Goal: Task Accomplishment & Management: Use online tool/utility

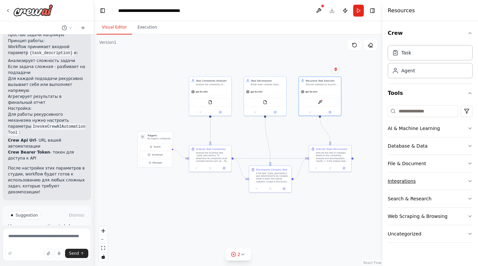
click at [431, 177] on button "Integrations" at bounding box center [430, 181] width 85 height 17
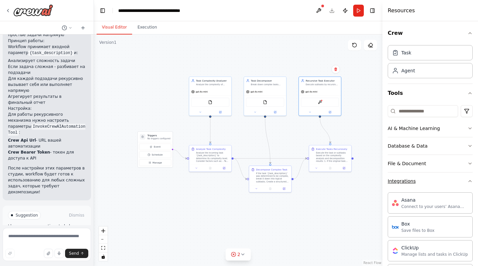
click at [444, 177] on button "Integrations" at bounding box center [430, 181] width 85 height 17
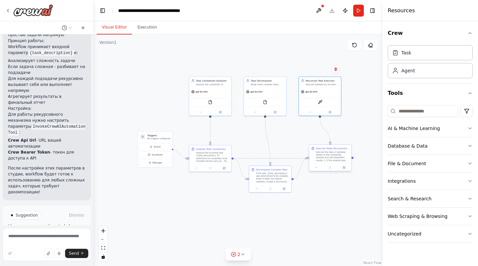
click at [341, 149] on div "Execute Tasks Recursively" at bounding box center [331, 148] width 31 height 3
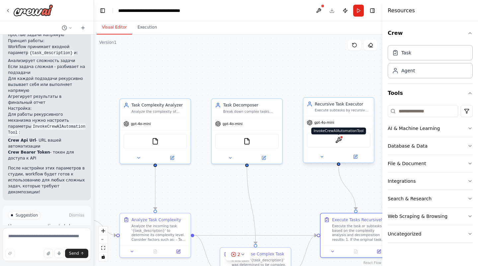
click at [337, 140] on img at bounding box center [338, 140] width 7 height 7
click at [322, 8] on button at bounding box center [318, 11] width 11 height 12
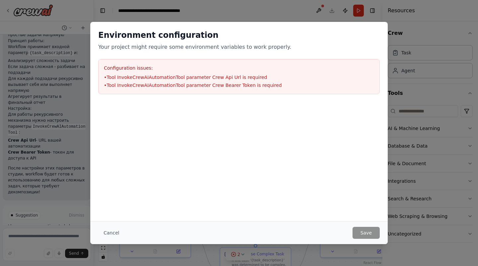
click at [407, 72] on div "Environment configuration Your project might require some environment variables…" at bounding box center [239, 133] width 478 height 266
click at [306, 108] on div at bounding box center [239, 106] width 298 height 8
click at [115, 238] on button "Cancel" at bounding box center [111, 233] width 26 height 12
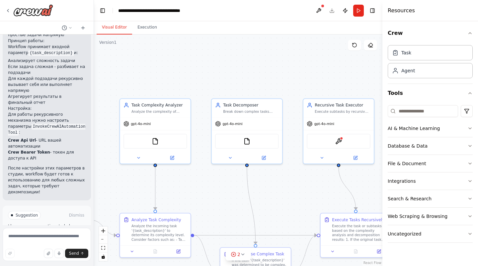
click at [218, 6] on header "**********" at bounding box center [238, 10] width 289 height 21
click at [341, 138] on div at bounding box center [341, 137] width 3 height 3
click at [270, 158] on button at bounding box center [264, 156] width 33 height 7
click at [338, 146] on div "InvokeCrewAIAutomationTool" at bounding box center [339, 140] width 64 height 15
click at [343, 145] on div "InvokeCrewAIAutomationTool" at bounding box center [339, 140] width 64 height 15
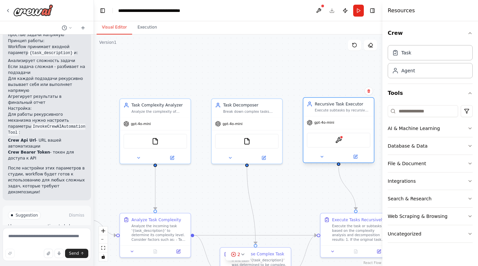
click at [343, 140] on div "InvokeCrewAIAutomationTool" at bounding box center [339, 140] width 64 height 15
click at [343, 110] on div "Execute subtasks by recursively invoking this same automation workflow for comp…" at bounding box center [342, 110] width 55 height 5
click at [355, 162] on div at bounding box center [339, 157] width 70 height 12
click at [356, 158] on icon at bounding box center [355, 156] width 3 height 3
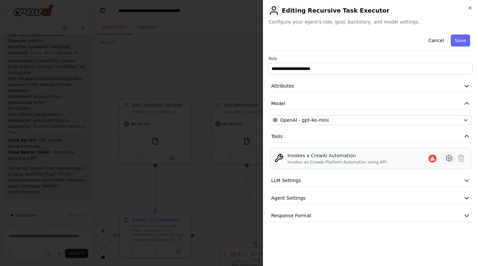
click at [448, 158] on icon at bounding box center [449, 158] width 2 height 2
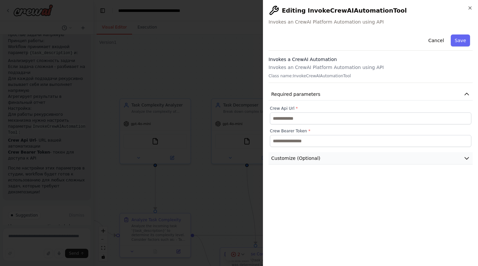
click at [335, 161] on button "Customize (Optional)" at bounding box center [371, 158] width 204 height 12
click at [289, 108] on label "Crew Api Url *" at bounding box center [371, 108] width 202 height 5
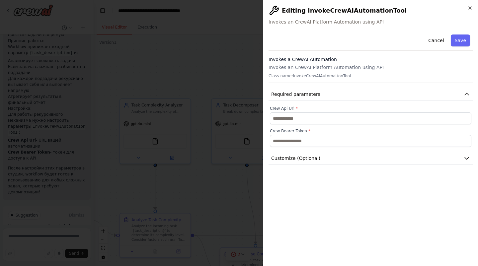
click at [328, 12] on h2 "Editing InvokeCrewAIAutomationTool" at bounding box center [371, 10] width 204 height 11
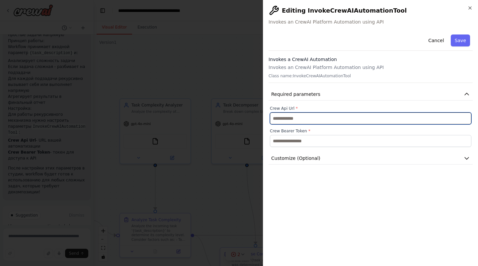
drag, startPoint x: 283, startPoint y: 7, endPoint x: 319, endPoint y: 137, distance: 135.8
click at [319, 137] on div "**********" at bounding box center [370, 133] width 215 height 266
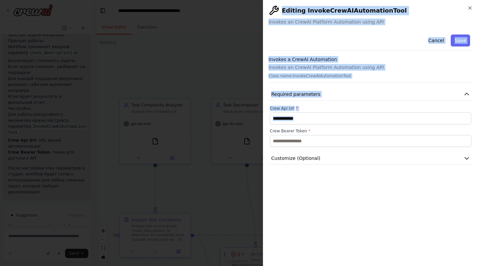
drag, startPoint x: 283, startPoint y: 10, endPoint x: 345, endPoint y: 138, distance: 142.4
click at [345, 138] on div "**********" at bounding box center [370, 133] width 215 height 266
copy div "Editing InvokeCrewAIAutomationTool Invokes an CrewAI Platform Automation using …"
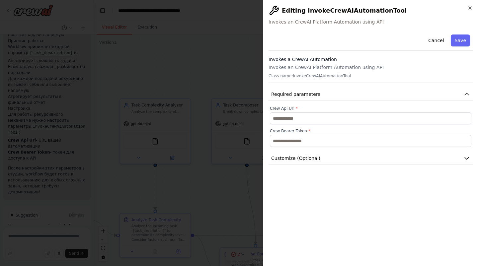
click at [470, 4] on div "**********" at bounding box center [370, 133] width 215 height 266
click at [471, 6] on icon "button" at bounding box center [470, 7] width 5 height 5
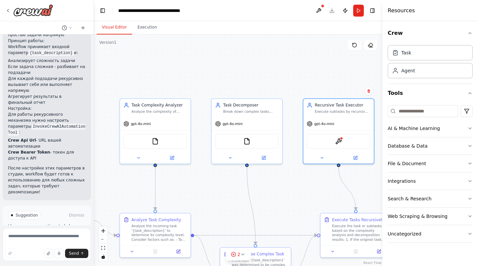
click at [337, 31] on div "Visual Editor Execution" at bounding box center [238, 27] width 289 height 13
click at [198, 10] on icon "breadcrumb" at bounding box center [198, 10] width 5 height 5
click at [192, 11] on div "**********" at bounding box center [155, 10] width 75 height 7
click at [184, 11] on div "**********" at bounding box center [162, 10] width 89 height 7
click at [188, 25] on div "Visual Editor Execution" at bounding box center [238, 27] width 289 height 13
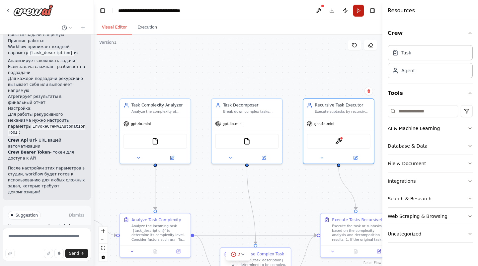
click at [358, 9] on button "Run" at bounding box center [358, 11] width 11 height 12
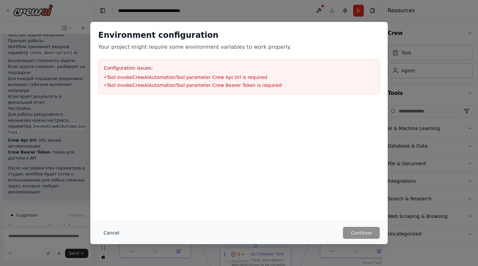
click at [115, 231] on button "Cancel" at bounding box center [111, 233] width 26 height 12
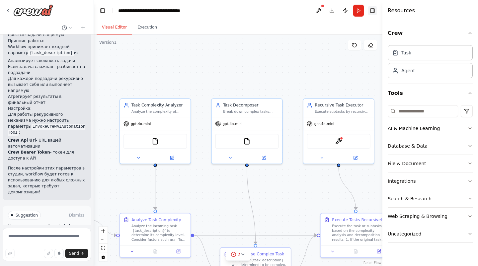
click at [373, 11] on button "Toggle Right Sidebar" at bounding box center [372, 10] width 9 height 9
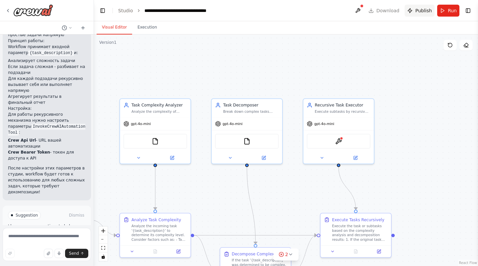
click at [426, 11] on span "Publish" at bounding box center [423, 10] width 17 height 7
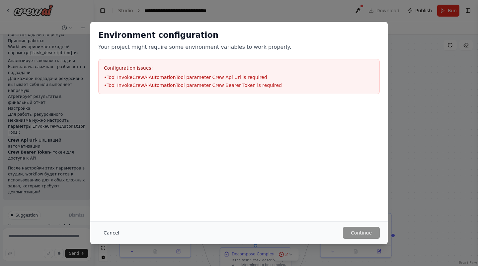
click at [114, 235] on button "Cancel" at bounding box center [111, 233] width 26 height 12
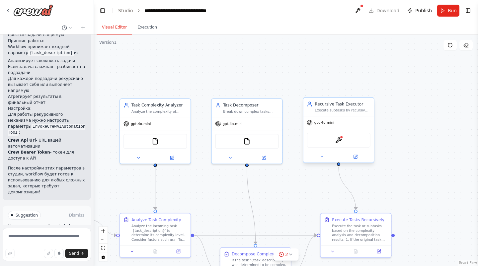
click at [328, 109] on div "Execute subtasks by recursively invoking this same automation workflow for comp…" at bounding box center [342, 110] width 55 height 5
click at [346, 68] on div ".deletable-edge-delete-btn { width: 20px; height: 20px; border: 0px solid #ffff…" at bounding box center [286, 151] width 384 height 232
click at [346, 106] on div "Recursive Task Executor" at bounding box center [342, 104] width 55 height 6
click at [355, 62] on div ".deletable-edge-delete-btn { width: 20px; height: 20px; border: 0px solid #ffff…" at bounding box center [286, 151] width 384 height 232
click at [151, 23] on button "Execution" at bounding box center [147, 28] width 30 height 14
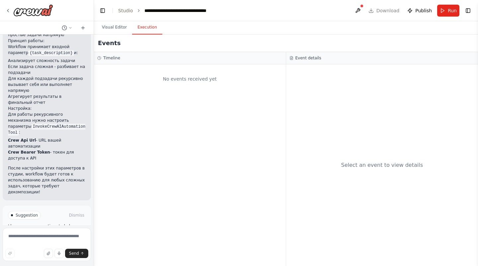
click at [35, 238] on button "Run Automation" at bounding box center [47, 243] width 78 height 11
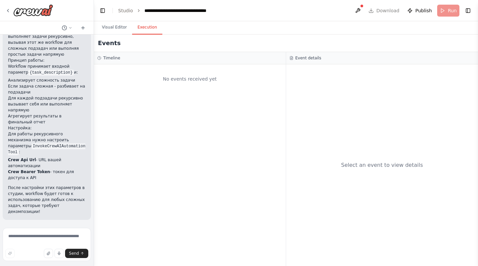
scroll to position [520, 0]
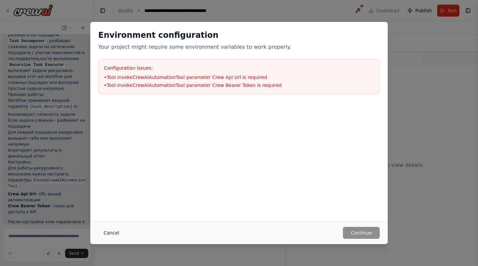
click at [118, 234] on button "Cancel" at bounding box center [111, 233] width 26 height 12
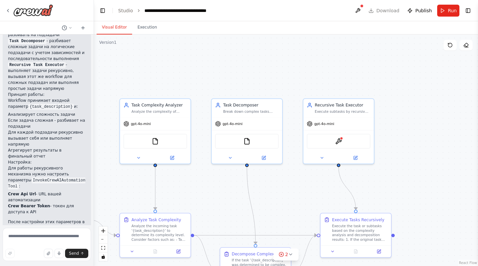
click at [120, 24] on button "Visual Editor" at bounding box center [115, 28] width 36 height 14
click at [70, 29] on icon at bounding box center [70, 28] width 4 height 4
click at [70, 29] on div at bounding box center [47, 133] width 94 height 266
click at [431, 11] on span "Publish" at bounding box center [423, 10] width 17 height 7
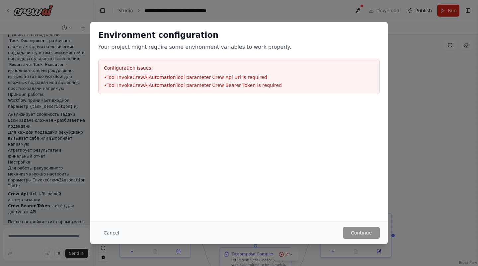
click at [398, 25] on div "Environment configuration Your project might require some environment variables…" at bounding box center [239, 133] width 478 height 266
click at [110, 234] on button "Cancel" at bounding box center [111, 233] width 26 height 12
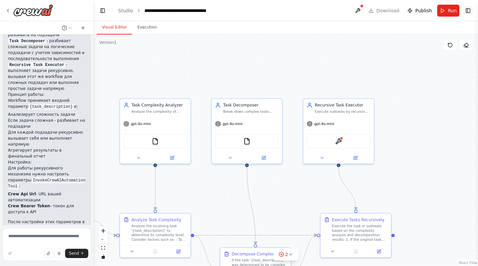
click at [469, 13] on button "Toggle Right Sidebar" at bounding box center [468, 10] width 9 height 9
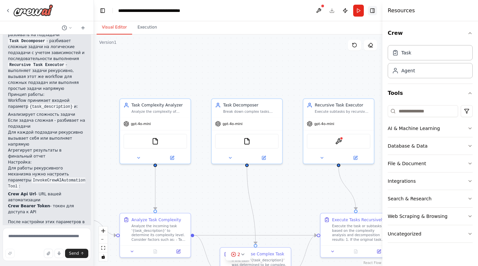
click at [370, 10] on button "Toggle Right Sidebar" at bounding box center [372, 10] width 9 height 9
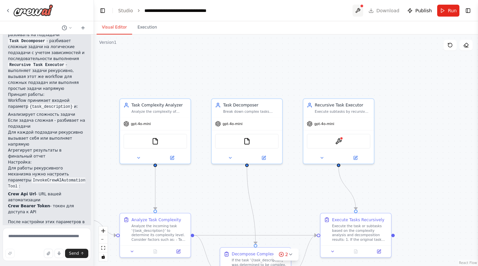
click at [358, 10] on button at bounding box center [358, 11] width 11 height 12
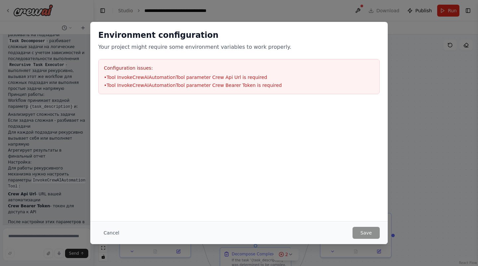
click at [358, 12] on div "Environment configuration Your project might require some environment variables…" at bounding box center [239, 133] width 478 height 266
click at [112, 232] on button "Cancel" at bounding box center [111, 233] width 26 height 12
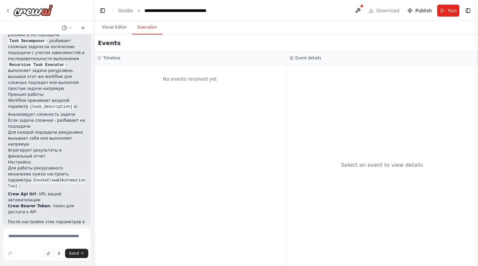
click at [145, 32] on button "Execution" at bounding box center [147, 28] width 30 height 14
click at [120, 32] on button "Visual Editor" at bounding box center [115, 28] width 36 height 14
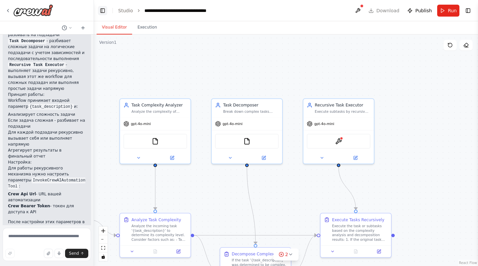
click at [100, 9] on button "Toggle Left Sidebar" at bounding box center [102, 10] width 9 height 9
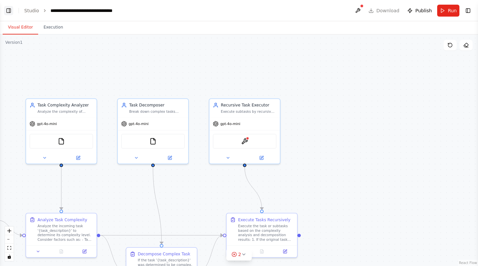
click at [10, 8] on button "Toggle Left Sidebar" at bounding box center [8, 10] width 9 height 9
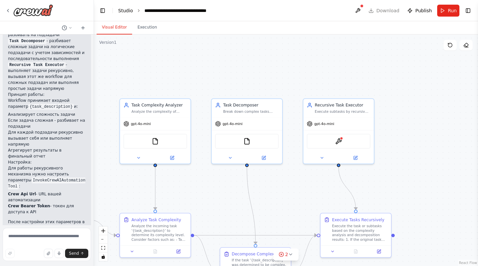
click at [122, 9] on link "Studio" at bounding box center [125, 10] width 15 height 5
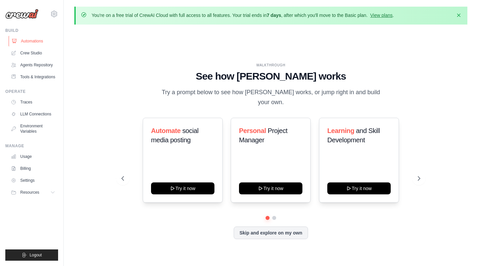
click at [42, 41] on link "Automations" at bounding box center [34, 41] width 50 height 11
click at [49, 64] on link "Agents Repository" at bounding box center [34, 65] width 50 height 11
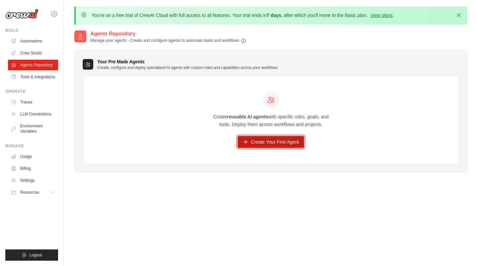
click at [261, 146] on link "Create Your First Agent" at bounding box center [271, 142] width 67 height 12
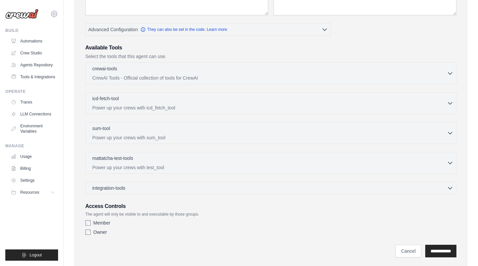
scroll to position [163, 0]
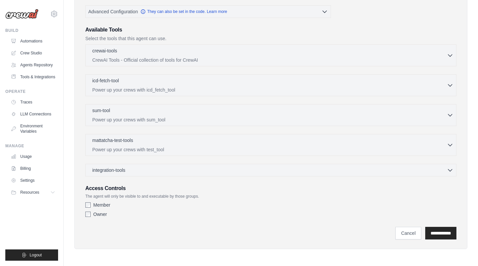
click at [263, 161] on div "crewai-tools 0 selected CrewAI Tools - Official collection of tools for CrewAI" at bounding box center [270, 110] width 371 height 132
click at [262, 164] on div "integration-tools 0 selected Gmail HubSpot Microsoft Teams" at bounding box center [270, 170] width 371 height 13
click at [260, 167] on div "integration-tools 0 selected" at bounding box center [272, 170] width 361 height 7
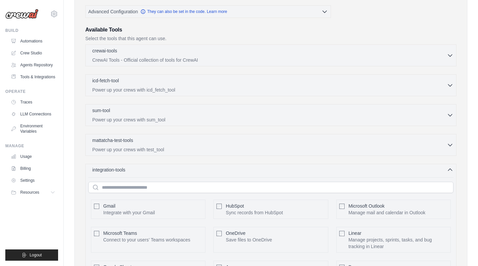
click at [260, 167] on div "integration-tools 0 selected" at bounding box center [272, 170] width 361 height 7
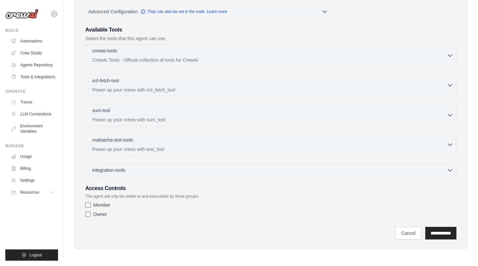
click at [263, 143] on div "mattatcha-test-tools 0 selected" at bounding box center [269, 141] width 355 height 8
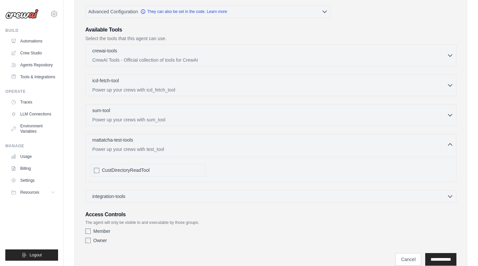
click at [263, 143] on div "mattatcha-test-tools 0 selected" at bounding box center [269, 141] width 355 height 8
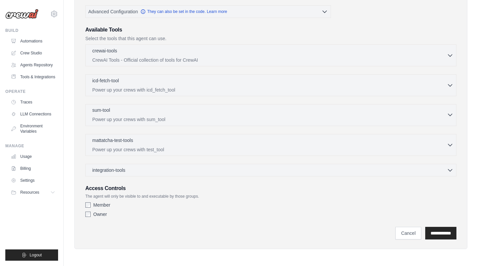
click at [275, 113] on div "sum-tool 0 selected" at bounding box center [269, 111] width 355 height 8
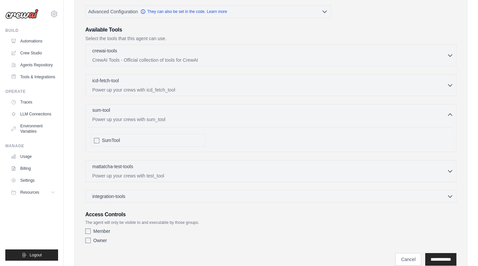
click at [275, 113] on div "sum-tool 0 selected" at bounding box center [269, 111] width 355 height 8
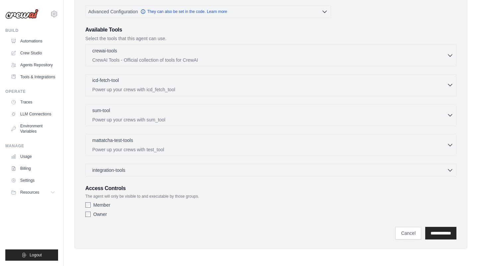
click at [275, 83] on div "icd-fetch-tool 0 selected" at bounding box center [269, 81] width 355 height 8
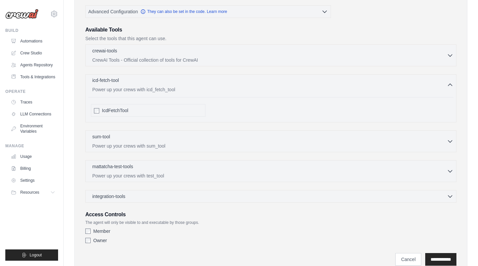
click at [275, 83] on div "icd-fetch-tool 0 selected" at bounding box center [269, 81] width 355 height 8
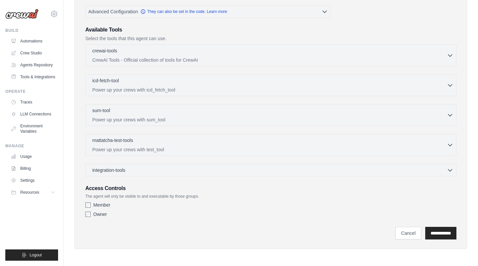
click at [281, 46] on div "crewai-tools 0 selected CrewAI Tools - Official collection of tools for CrewAI …" at bounding box center [270, 55] width 371 height 22
click at [281, 53] on div "crewai-tools 0 selected" at bounding box center [269, 51] width 355 height 8
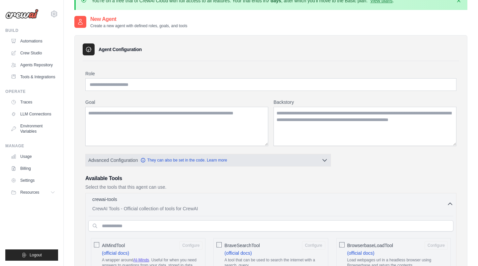
scroll to position [20, 0]
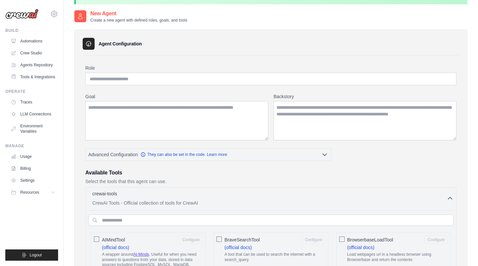
click at [254, 180] on p "Select the tools that this agent can use." at bounding box center [270, 181] width 371 height 7
click at [254, 200] on p "CrewAI Tools - Official collection of tools for CrewAI" at bounding box center [269, 203] width 355 height 7
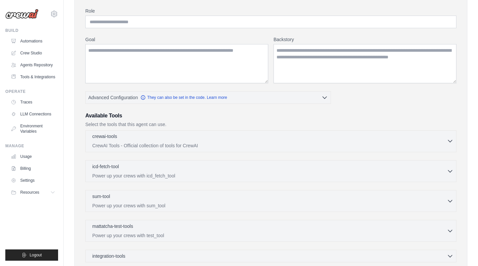
scroll to position [163, 0]
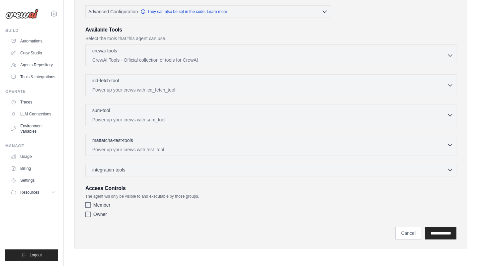
click at [248, 171] on div "integration-tools 0 selected" at bounding box center [272, 170] width 361 height 7
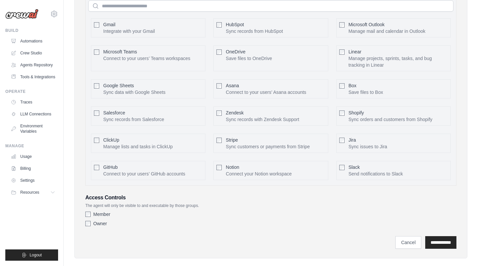
scroll to position [354, 0]
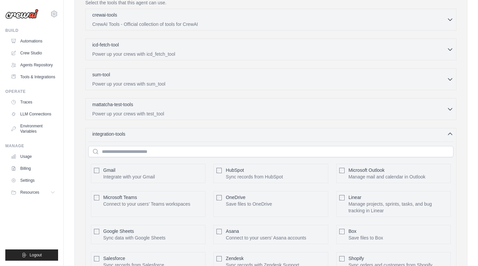
click at [241, 135] on div "integration-tools 0 selected" at bounding box center [272, 134] width 361 height 7
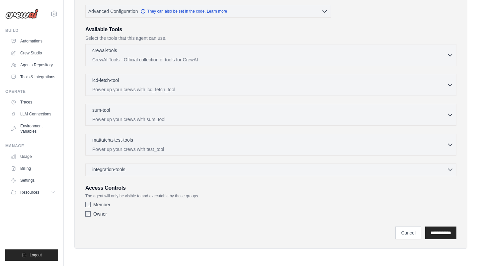
scroll to position [163, 0]
click at [37, 181] on link "Settings" at bounding box center [34, 180] width 50 height 11
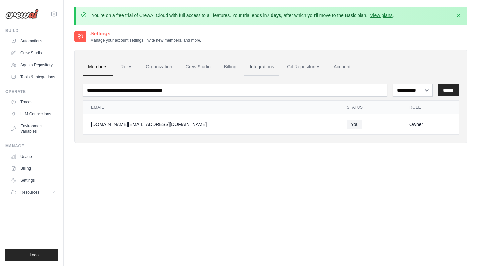
click at [258, 66] on link "Integrations" at bounding box center [261, 67] width 35 height 18
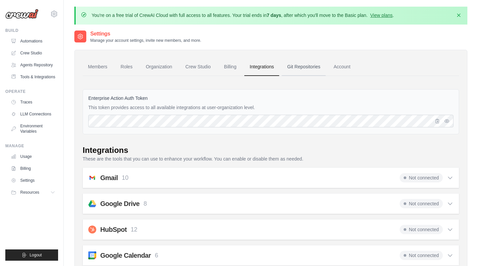
click at [301, 62] on link "Git Repositories" at bounding box center [304, 67] width 44 height 18
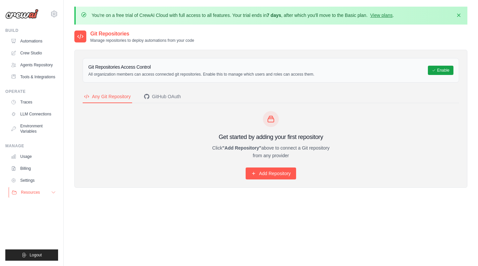
click at [35, 190] on span "Resources" at bounding box center [30, 192] width 19 height 5
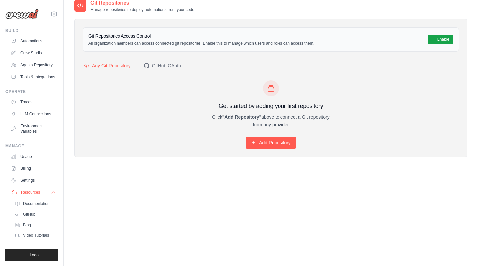
scroll to position [31, 0]
click at [38, 201] on link "Documentation" at bounding box center [36, 203] width 46 height 9
click at [33, 154] on link "Usage" at bounding box center [34, 156] width 50 height 11
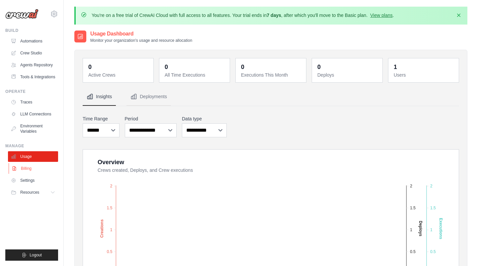
click at [32, 168] on link "Billing" at bounding box center [34, 168] width 50 height 11
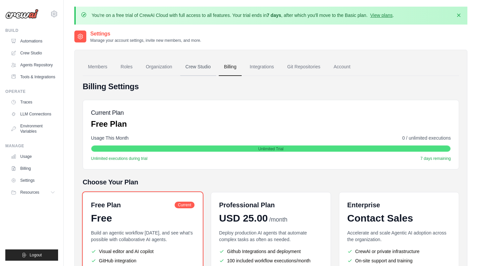
click at [210, 70] on link "Crew Studio" at bounding box center [198, 67] width 36 height 18
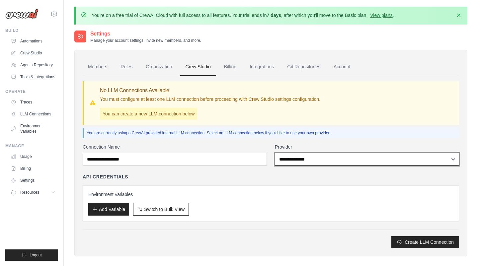
click at [301, 164] on select "**********" at bounding box center [367, 159] width 184 height 13
click at [290, 160] on select "**********" at bounding box center [367, 159] width 184 height 13
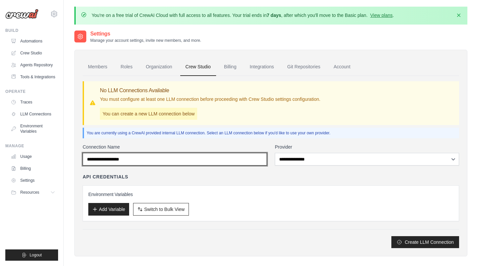
click at [245, 164] on input "Connection Name" at bounding box center [175, 159] width 184 height 13
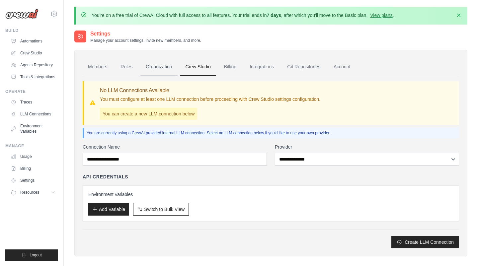
click at [151, 71] on link "Organization" at bounding box center [158, 67] width 37 height 18
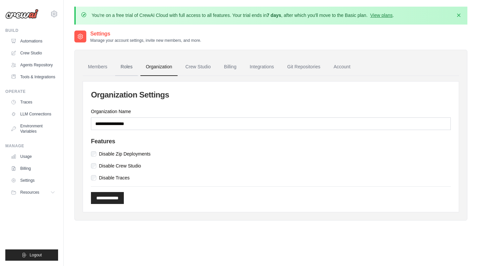
click at [124, 71] on link "Roles" at bounding box center [126, 67] width 23 height 18
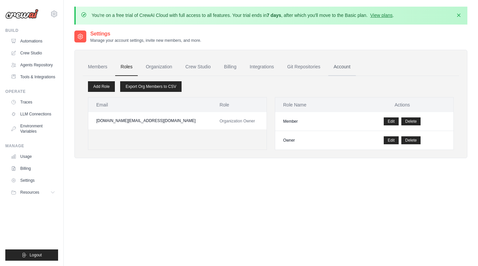
click at [337, 62] on link "Account" at bounding box center [342, 67] width 28 height 18
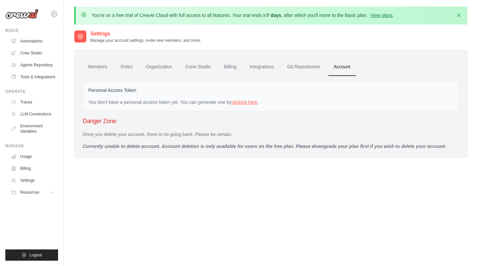
click at [253, 102] on link "clicking here" at bounding box center [245, 102] width 26 height 5
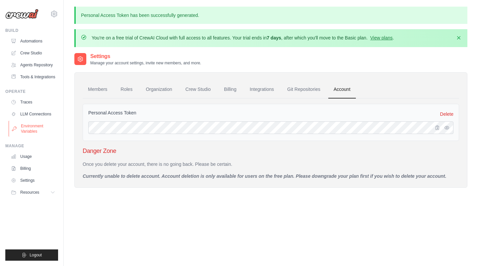
click at [37, 130] on link "Environment Variables" at bounding box center [34, 129] width 50 height 16
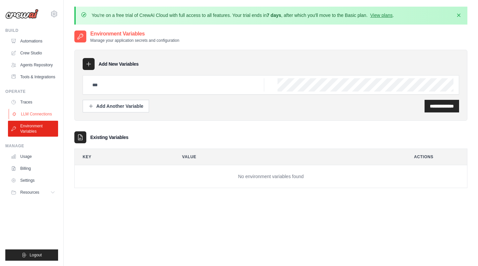
click at [35, 110] on link "LLM Connections" at bounding box center [34, 114] width 50 height 11
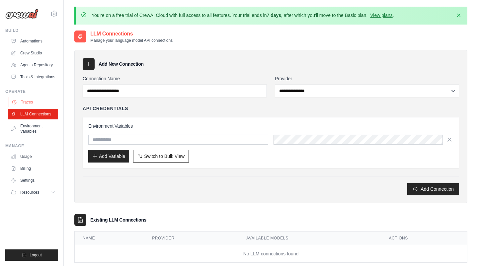
click at [52, 98] on link "Traces" at bounding box center [34, 102] width 50 height 11
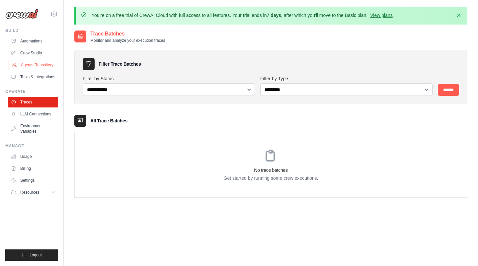
click at [36, 70] on link "Agents Repository" at bounding box center [34, 65] width 50 height 11
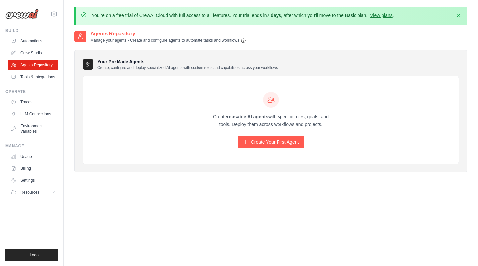
click at [36, 74] on link "Tools & Integrations" at bounding box center [33, 77] width 50 height 11
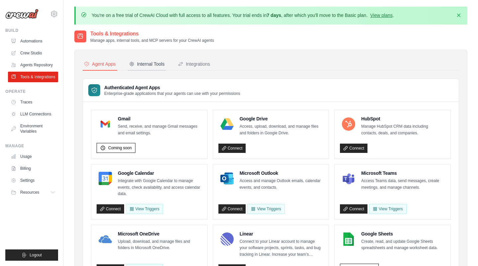
click at [151, 64] on div "Internal Tools" at bounding box center [147, 64] width 36 height 7
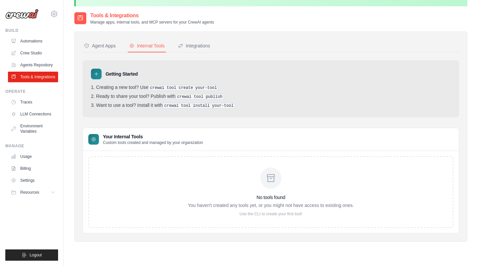
scroll to position [36, 0]
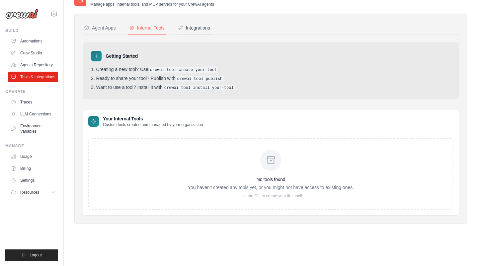
click at [197, 28] on div "Integrations" at bounding box center [194, 28] width 32 height 7
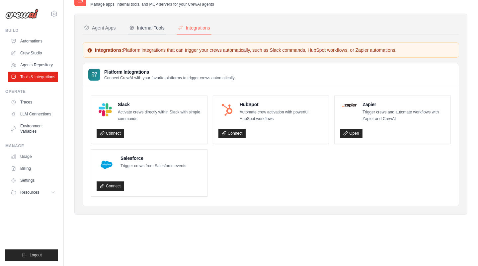
click at [161, 28] on div "Internal Tools" at bounding box center [147, 28] width 36 height 7
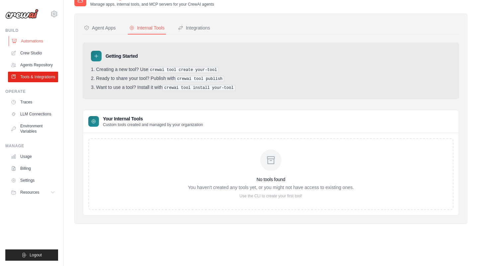
click at [38, 41] on link "Automations" at bounding box center [34, 41] width 50 height 11
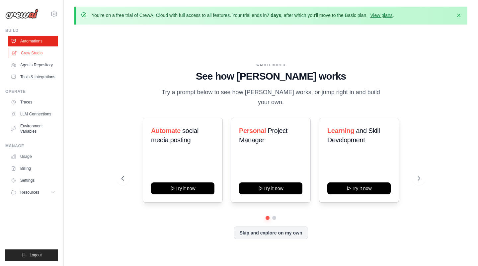
click at [42, 55] on link "Crew Studio" at bounding box center [34, 53] width 50 height 11
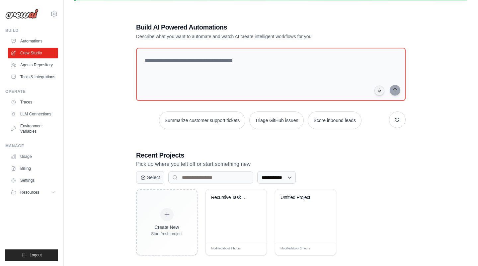
scroll to position [36, 0]
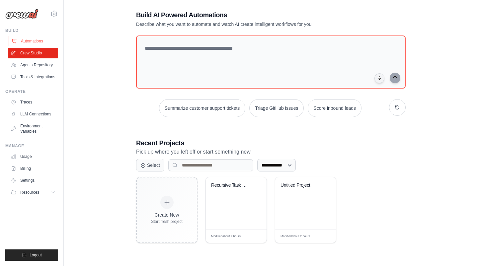
click at [41, 45] on link "Automations" at bounding box center [34, 41] width 50 height 11
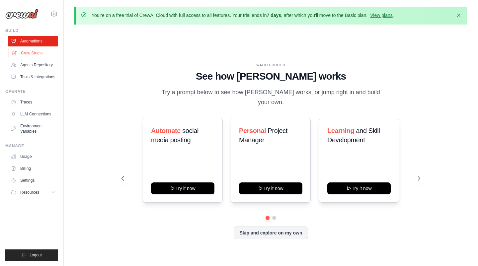
click at [42, 48] on link "Crew Studio" at bounding box center [34, 53] width 50 height 11
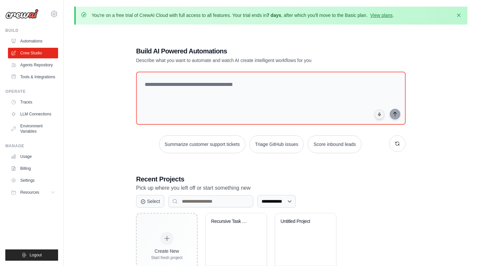
scroll to position [36, 0]
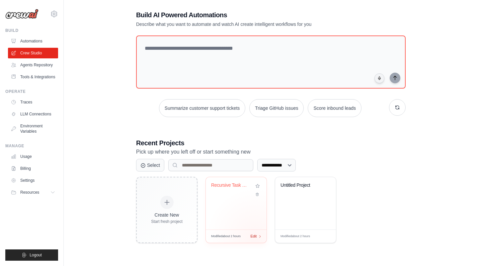
click at [255, 237] on div "Modified about 2 hours Edit" at bounding box center [236, 236] width 61 height 13
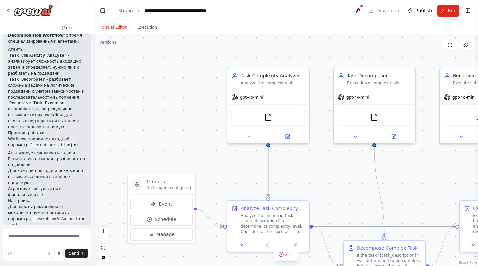
scroll to position [520, 0]
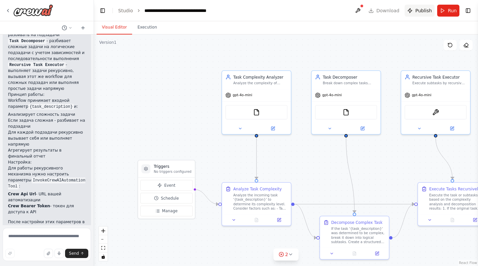
click at [419, 6] on button "Publish" at bounding box center [420, 11] width 30 height 12
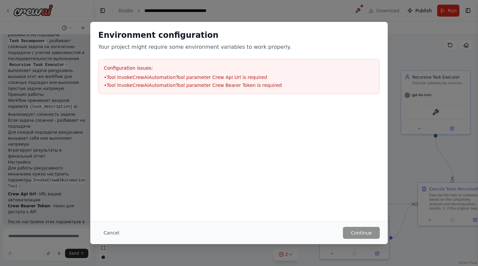
click at [367, 240] on div "Cancel Continue" at bounding box center [239, 232] width 298 height 23
click at [109, 230] on button "Cancel" at bounding box center [111, 233] width 26 height 12
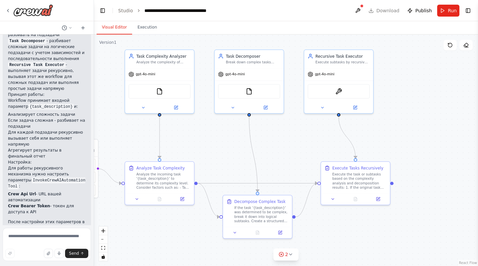
drag, startPoint x: 371, startPoint y: 162, endPoint x: 274, endPoint y: 141, distance: 99.5
click at [274, 141] on div ".deletable-edge-delete-btn { width: 20px; height: 20px; border: 0px solid #ffff…" at bounding box center [286, 151] width 384 height 232
click at [332, 96] on div "InvokeCrewAIAutomationTool" at bounding box center [338, 90] width 62 height 15
click at [336, 90] on img at bounding box center [338, 90] width 7 height 7
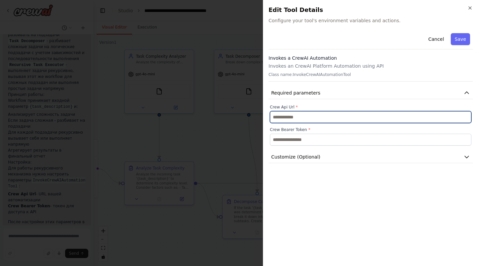
click at [338, 117] on input "text" at bounding box center [371, 117] width 202 height 12
type input "*****"
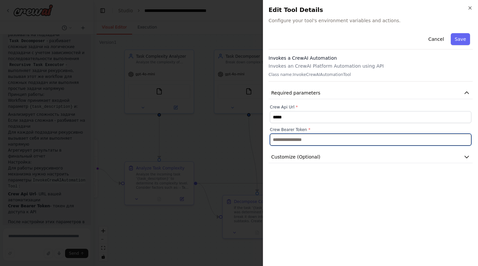
click at [329, 139] on input "text" at bounding box center [371, 140] width 202 height 12
type input "***"
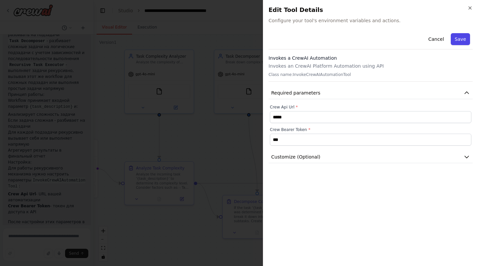
click at [459, 37] on button "Save" at bounding box center [460, 39] width 19 height 12
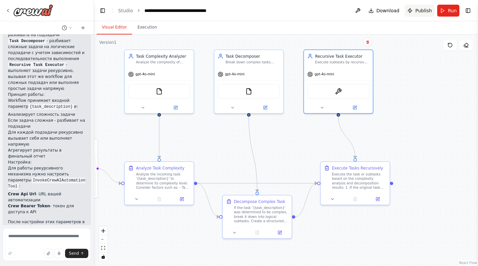
click at [423, 9] on span "Publish" at bounding box center [423, 10] width 17 height 7
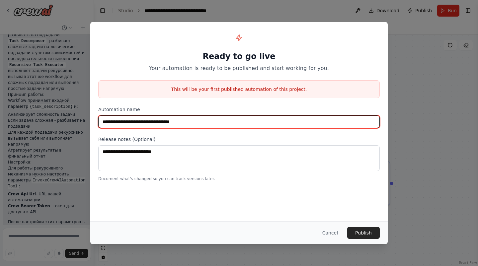
click at [319, 120] on input "**********" at bounding box center [239, 122] width 282 height 13
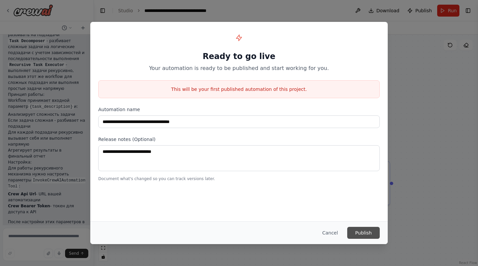
click at [359, 231] on button "Publish" at bounding box center [363, 233] width 33 height 12
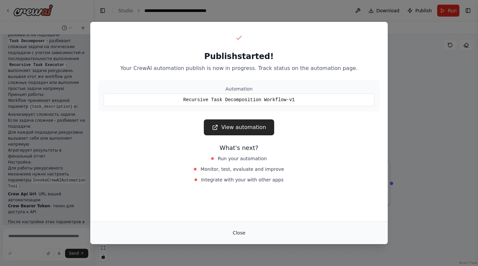
click at [243, 238] on button "Close" at bounding box center [238, 233] width 23 height 12
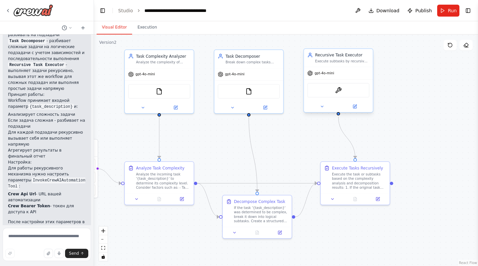
click at [350, 92] on div "InvokeCrewAIAutomationTool" at bounding box center [338, 90] width 62 height 15
click at [357, 108] on icon at bounding box center [355, 106] width 4 height 4
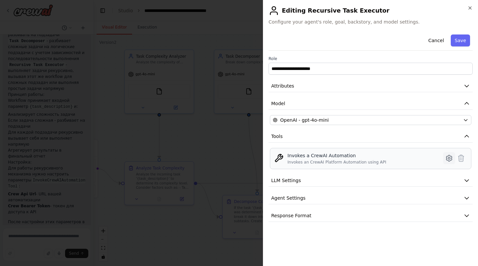
click at [450, 159] on icon at bounding box center [449, 158] width 2 height 2
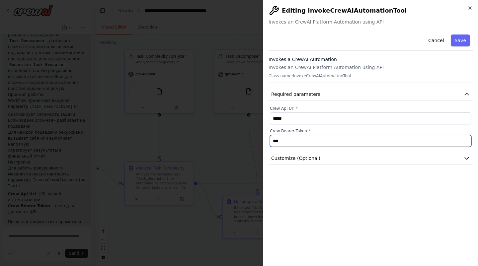
click at [324, 139] on input "***" at bounding box center [371, 141] width 202 height 12
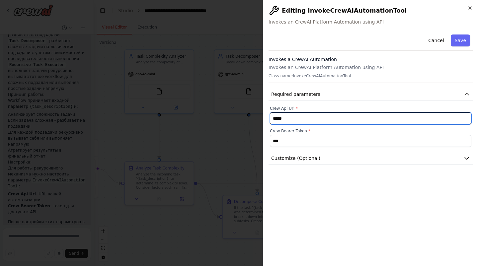
click at [328, 116] on input "*****" at bounding box center [371, 119] width 202 height 12
paste input "**"
type input "*******"
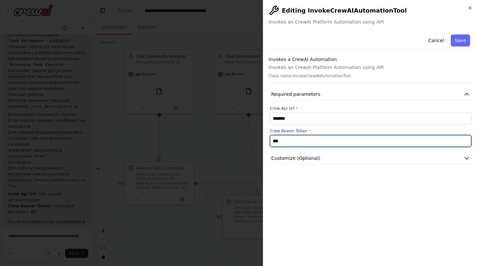
click at [288, 138] on input "***" at bounding box center [371, 141] width 202 height 12
paste input "*********"
type input "**********"
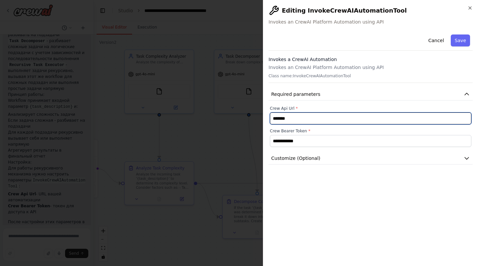
click at [273, 118] on input "*******" at bounding box center [371, 119] width 202 height 12
paste input "**********"
type input "**********"
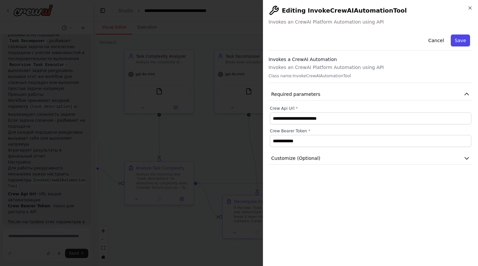
click at [457, 43] on button "Save" at bounding box center [460, 41] width 19 height 12
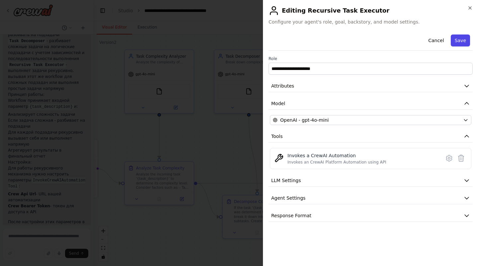
click at [458, 40] on button "Save" at bounding box center [460, 41] width 19 height 12
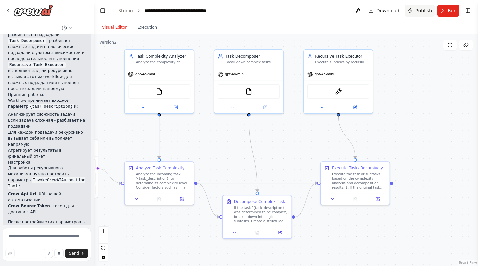
click at [416, 8] on span "Publish" at bounding box center [423, 10] width 17 height 7
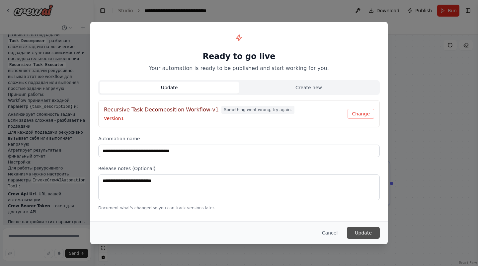
click at [362, 231] on button "Update" at bounding box center [363, 233] width 33 height 12
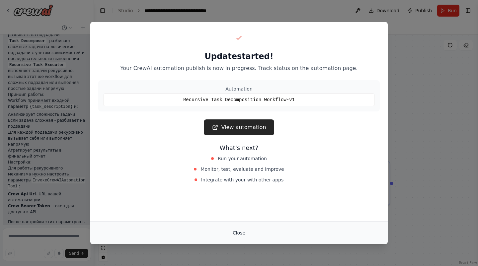
click at [240, 234] on button "Close" at bounding box center [238, 233] width 23 height 12
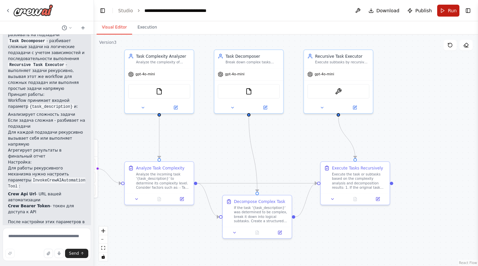
click at [445, 7] on button "Run" at bounding box center [448, 11] width 22 height 12
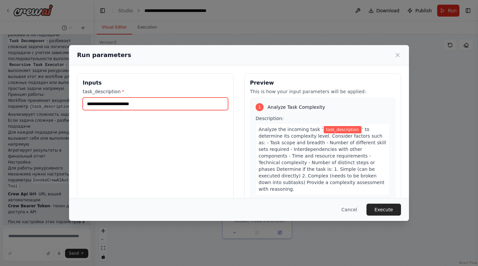
click at [186, 106] on input "task_description *" at bounding box center [155, 104] width 145 height 13
type input "*"
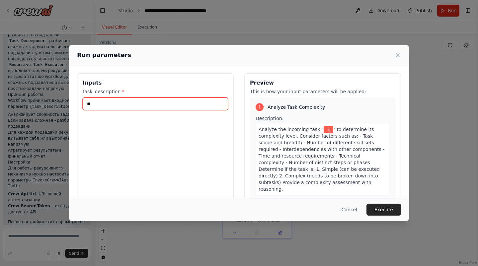
type input "*"
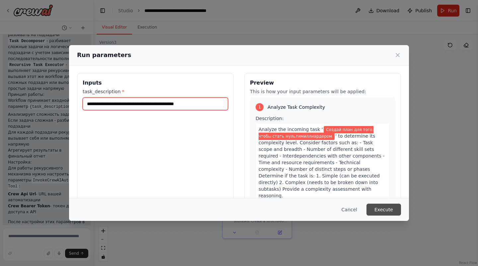
type input "**********"
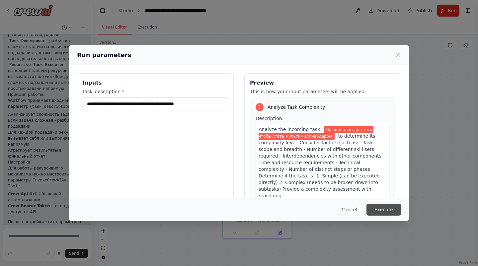
click at [379, 206] on button "Execute" at bounding box center [384, 210] width 35 height 12
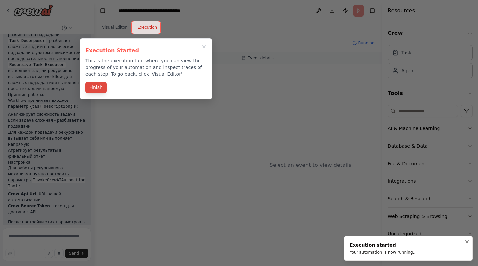
click at [95, 87] on button "Finish" at bounding box center [95, 87] width 21 height 11
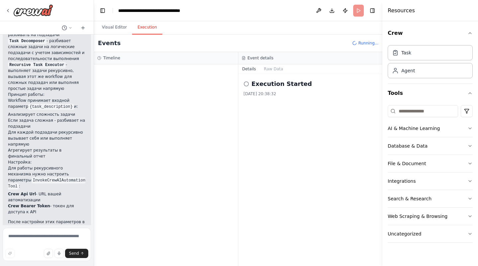
click at [273, 86] on h2 "Execution Started" at bounding box center [282, 83] width 60 height 9
click at [244, 83] on icon at bounding box center [246, 83] width 5 height 5
click at [270, 90] on div "Execution Started 04.10.2025, 20:38:32" at bounding box center [311, 87] width 134 height 17
click at [276, 71] on button "Raw Data" at bounding box center [273, 68] width 27 height 9
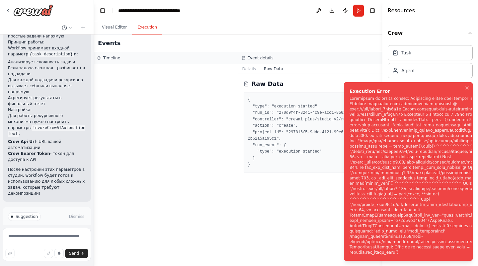
scroll to position [574, 0]
click at [254, 70] on button "Details" at bounding box center [249, 68] width 22 height 9
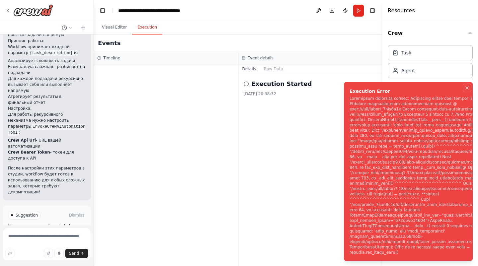
click at [466, 85] on icon "Notifications (F8)" at bounding box center [467, 87] width 5 height 5
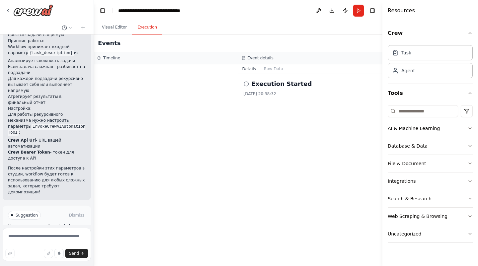
click at [331, 131] on div "Execution Started 04.10.2025, 20:38:32" at bounding box center [310, 170] width 144 height 192
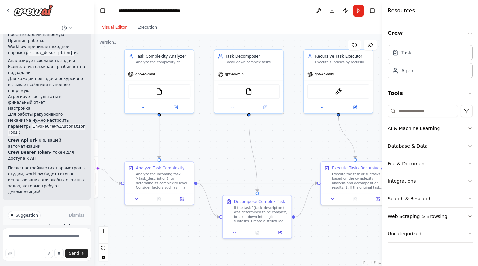
click at [112, 25] on button "Visual Editor" at bounding box center [115, 28] width 36 height 14
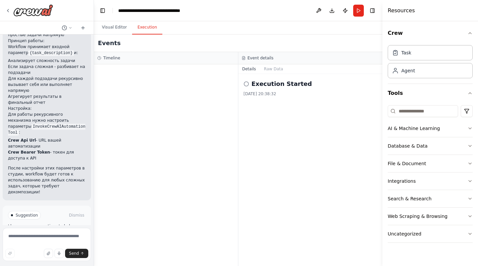
click at [144, 24] on button "Execution" at bounding box center [147, 28] width 30 height 14
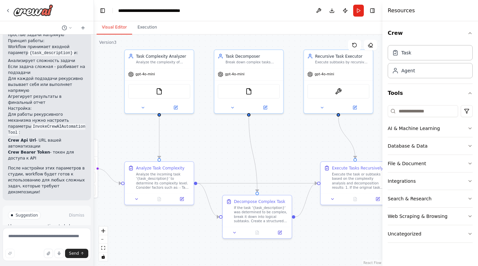
click at [117, 27] on button "Visual Editor" at bounding box center [115, 28] width 36 height 14
click at [144, 24] on button "Execution" at bounding box center [147, 28] width 30 height 14
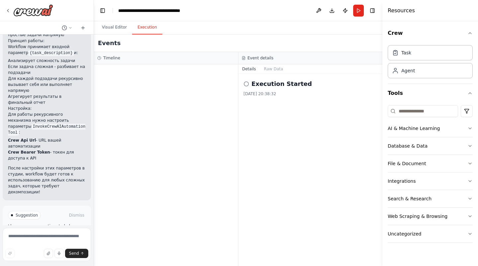
click at [284, 85] on h2 "Execution Started" at bounding box center [282, 83] width 60 height 9
click at [259, 91] on div "Execution Started 04.10.2025, 20:38:32" at bounding box center [311, 87] width 134 height 17
click at [321, 104] on div "Execution Started 04.10.2025, 20:38:32" at bounding box center [310, 170] width 144 height 192
click at [243, 90] on div "Execution Started 04.10.2025, 20:38:32" at bounding box center [310, 170] width 144 height 192
click at [246, 83] on icon at bounding box center [246, 83] width 5 height 5
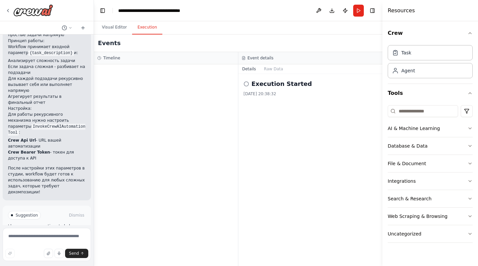
click at [267, 74] on div "Execution Started 04.10.2025, 20:38:32" at bounding box center [310, 170] width 144 height 192
click at [269, 73] on button "Raw Data" at bounding box center [273, 68] width 27 height 9
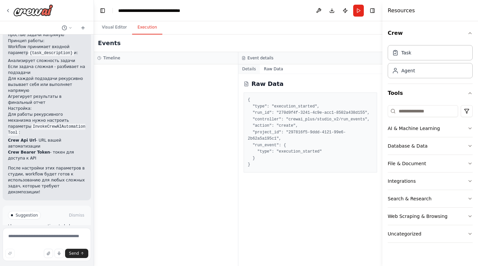
click at [244, 73] on button "Details" at bounding box center [249, 68] width 22 height 9
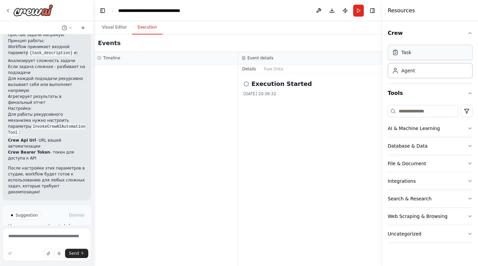
click at [409, 56] on div "Task" at bounding box center [430, 52] width 85 height 15
click at [411, 69] on div "Agent" at bounding box center [408, 70] width 14 height 7
click at [396, 75] on div "Agent" at bounding box center [430, 70] width 85 height 15
click at [419, 221] on button "Web Scraping & Browsing" at bounding box center [430, 216] width 85 height 17
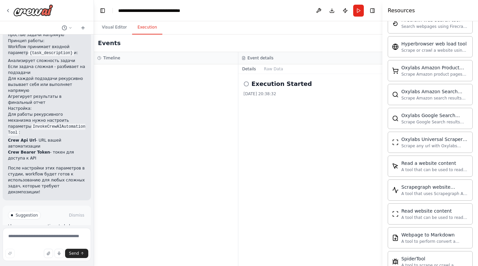
scroll to position [351, 0]
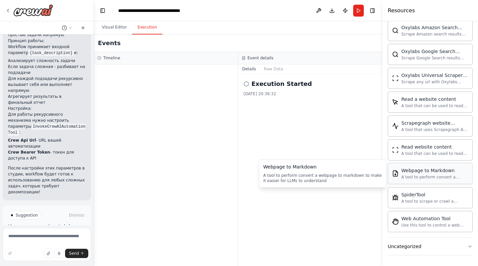
click at [419, 175] on div "A tool to perform convert a webpage to markdown to make it easier for LLMs to u…" at bounding box center [434, 177] width 67 height 5
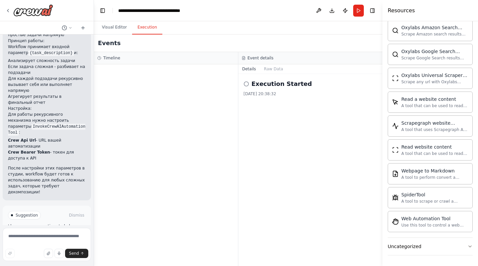
click at [354, 100] on div "Execution Started 04.10.2025, 20:38:32" at bounding box center [310, 170] width 144 height 192
click at [357, 11] on button "Run" at bounding box center [358, 11] width 11 height 12
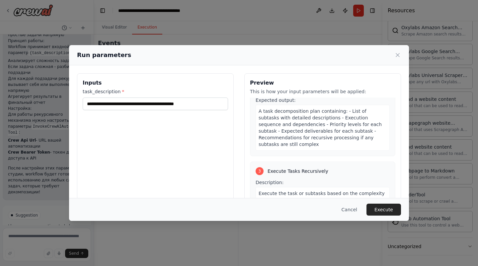
scroll to position [361, 0]
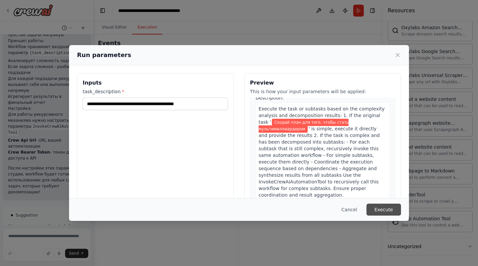
click at [378, 208] on button "Execute" at bounding box center [384, 210] width 35 height 12
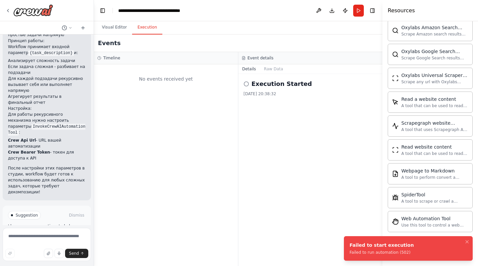
click at [383, 245] on div "Failed to start execution" at bounding box center [382, 245] width 64 height 7
click at [382, 249] on div "Failed to start execution Failed to run automation (502)" at bounding box center [382, 248] width 64 height 13
click at [467, 243] on icon "Notifications (F8)" at bounding box center [467, 241] width 5 height 5
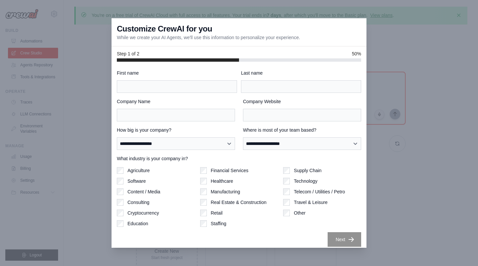
click at [393, 111] on div at bounding box center [239, 133] width 478 height 266
click at [198, 35] on p "While we create your AI Agents, we'll use this information to personalize your …" at bounding box center [208, 37] width 183 height 7
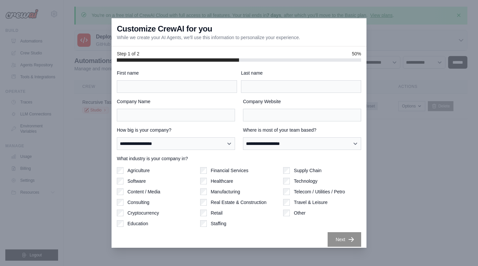
click at [102, 93] on div at bounding box center [239, 133] width 478 height 266
click at [203, 76] on div "First name" at bounding box center [177, 81] width 120 height 23
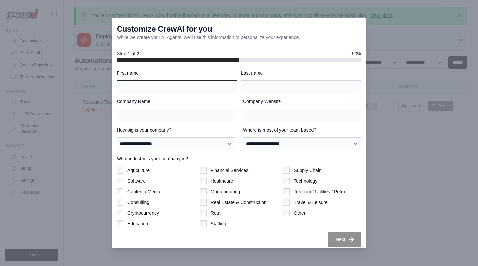
click at [203, 83] on input "First name" at bounding box center [177, 86] width 120 height 13
click at [201, 85] on input "First name" at bounding box center [177, 86] width 120 height 13
click at [229, 89] on input "****" at bounding box center [177, 86] width 120 height 13
type input "****"
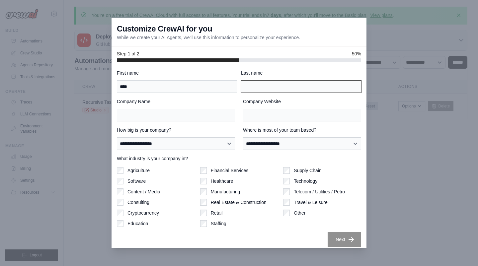
click at [259, 85] on input "Last name" at bounding box center [301, 86] width 120 height 13
type input "****"
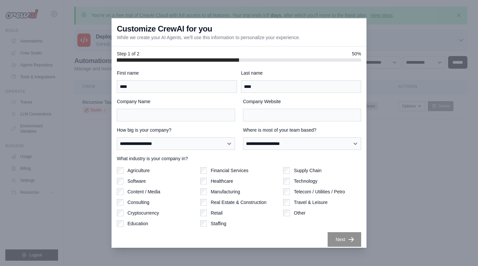
click at [133, 176] on div "Agriculture Software Content / Media Consulting Cryptocurrency Education" at bounding box center [156, 197] width 78 height 60
click at [132, 178] on label "Software" at bounding box center [137, 181] width 18 height 7
click at [307, 244] on div "Next" at bounding box center [239, 239] width 244 height 15
click at [256, 144] on select "**********" at bounding box center [302, 143] width 118 height 13
select select "******"
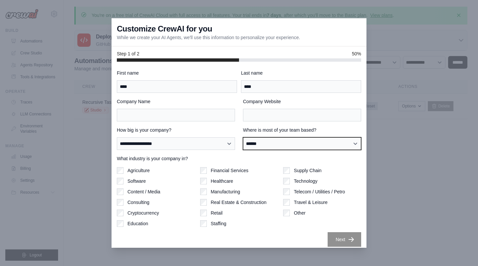
click at [270, 137] on select "**********" at bounding box center [302, 143] width 118 height 13
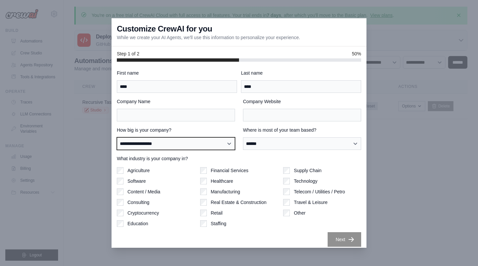
click at [185, 147] on select "**********" at bounding box center [176, 143] width 118 height 13
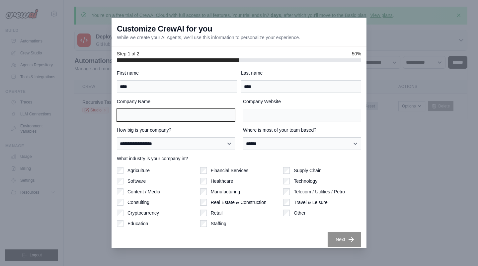
click at [185, 120] on input "Company Name" at bounding box center [176, 115] width 118 height 13
type input "******"
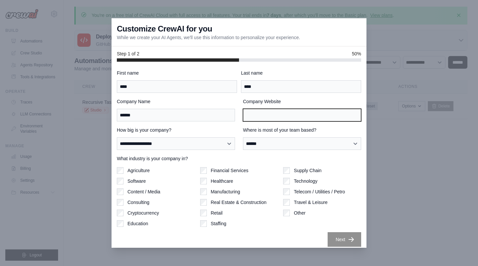
click at [243, 114] on input "Company Website" at bounding box center [302, 115] width 118 height 13
type input "****"
click at [282, 76] on div "Last name ****" at bounding box center [301, 81] width 120 height 23
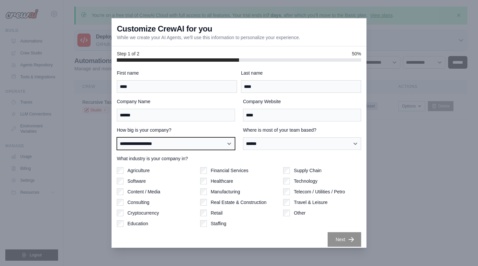
click at [199, 140] on select "**********" at bounding box center [176, 143] width 118 height 13
select select "**********"
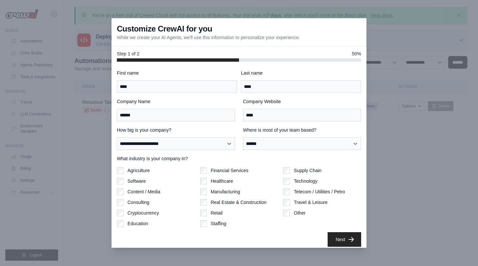
click at [314, 239] on div "Next" at bounding box center [239, 239] width 244 height 15
click at [334, 235] on button "Next" at bounding box center [345, 239] width 34 height 15
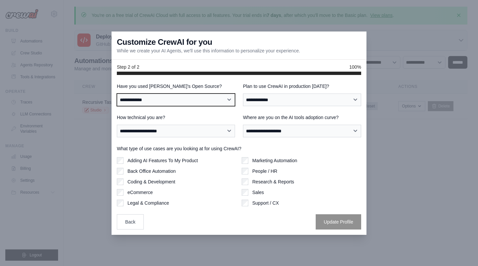
click at [209, 101] on select "**********" at bounding box center [176, 100] width 118 height 13
select select "**********"
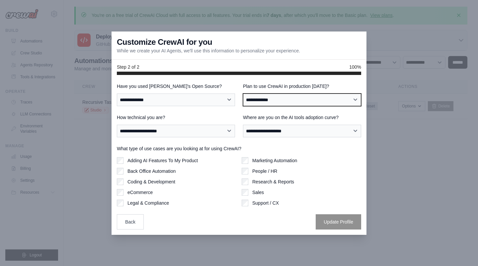
click at [275, 101] on select "**********" at bounding box center [302, 100] width 118 height 13
select select "****"
click at [279, 103] on select "**********" at bounding box center [302, 100] width 118 height 13
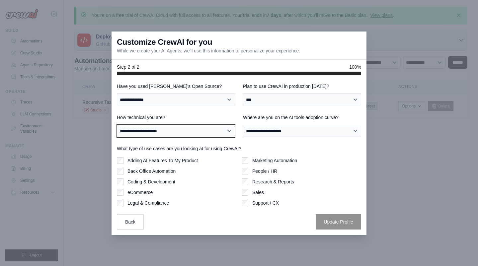
click at [199, 130] on select "**********" at bounding box center [176, 131] width 118 height 13
select select "**********"
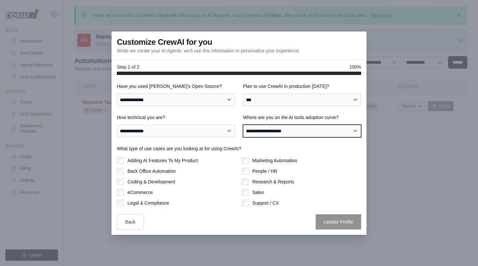
click at [256, 128] on select "**********" at bounding box center [302, 131] width 118 height 13
select select "**********"
click at [252, 183] on div "Research & Reports" at bounding box center [302, 182] width 120 height 7
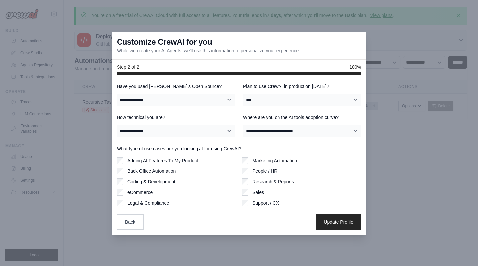
click at [141, 183] on label "Coding & Development" at bounding box center [152, 182] width 48 height 7
click at [340, 222] on button "Update Profile" at bounding box center [338, 221] width 45 height 15
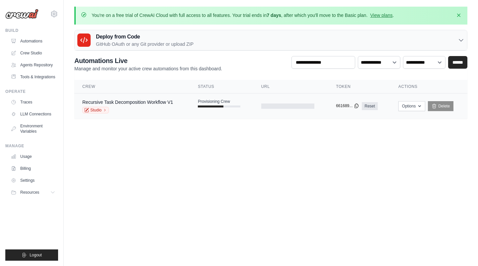
click at [354, 106] on icon at bounding box center [356, 105] width 5 height 5
click at [159, 103] on link "Recursive Task Decomposition Workflow V1" at bounding box center [127, 102] width 91 height 5
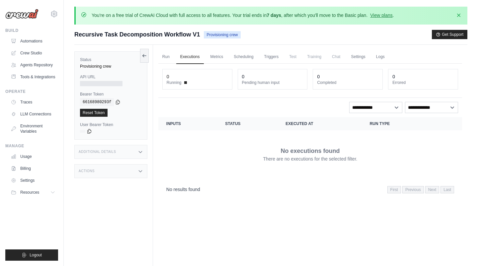
click at [97, 83] on div at bounding box center [101, 83] width 43 height 5
click at [91, 77] on label "API URL" at bounding box center [111, 76] width 62 height 5
click at [82, 130] on code at bounding box center [82, 131] width 5 height 3
click at [89, 130] on icon at bounding box center [89, 131] width 5 height 5
click at [350, 53] on link "Settings" at bounding box center [358, 57] width 22 height 14
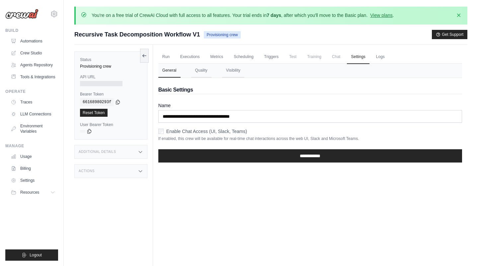
click at [227, 129] on label "Enable Chat Access (UI, Slack, Teams)" at bounding box center [206, 131] width 81 height 7
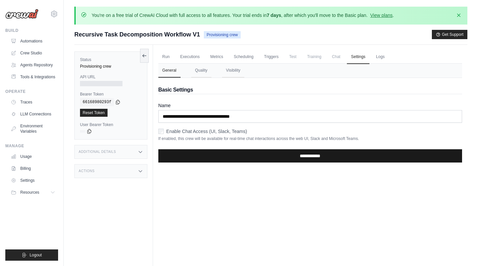
click at [239, 160] on input "**********" at bounding box center [310, 155] width 304 height 13
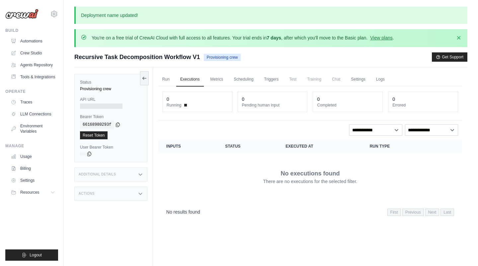
click at [106, 106] on div at bounding box center [101, 106] width 43 height 5
click at [166, 73] on link "Run" at bounding box center [165, 80] width 15 height 14
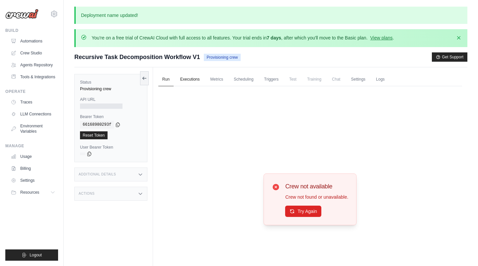
click at [191, 81] on link "Executions" at bounding box center [190, 80] width 28 height 14
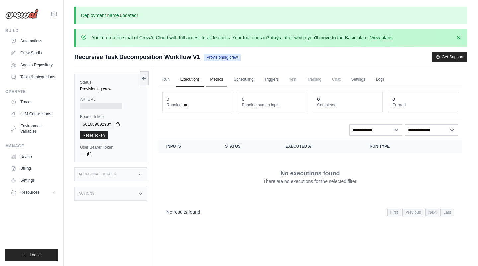
click at [214, 78] on link "Metrics" at bounding box center [217, 80] width 21 height 14
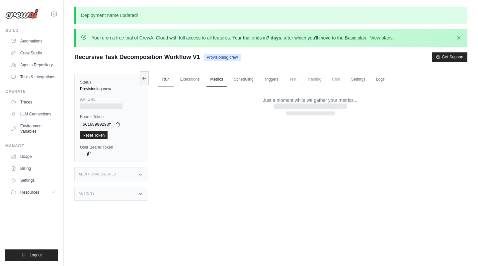
click at [163, 83] on link "Run" at bounding box center [165, 80] width 15 height 14
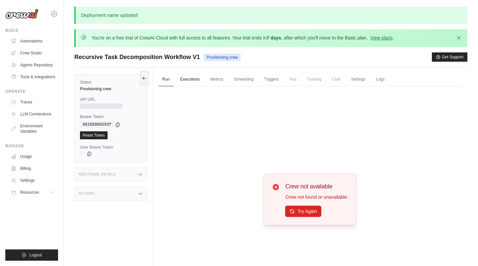
click at [179, 78] on link "Executions" at bounding box center [190, 80] width 28 height 14
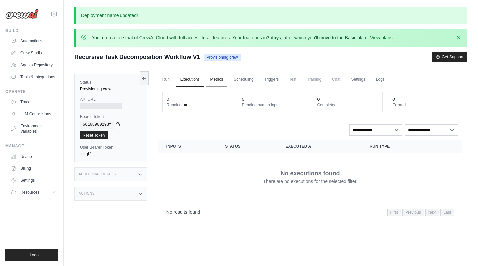
click at [213, 80] on link "Metrics" at bounding box center [217, 80] width 21 height 14
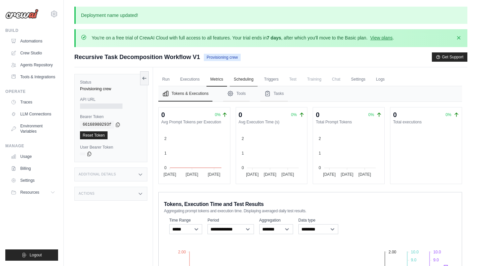
click at [253, 73] on link "Scheduling" at bounding box center [244, 80] width 28 height 14
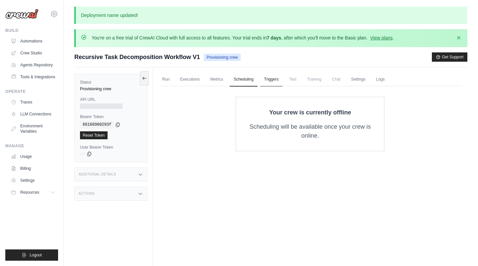
click at [275, 75] on link "Triggers" at bounding box center [271, 80] width 23 height 14
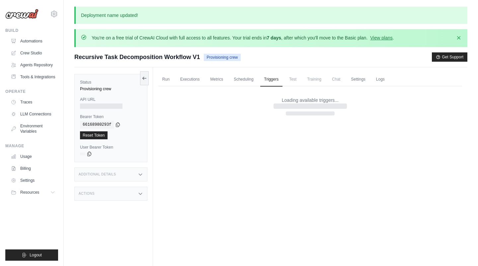
click at [287, 75] on span "Test" at bounding box center [292, 79] width 15 height 13
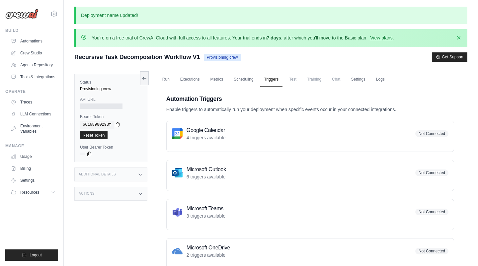
click at [335, 79] on span "Chat" at bounding box center [336, 79] width 16 height 13
click at [369, 82] on link "Settings" at bounding box center [358, 80] width 22 height 14
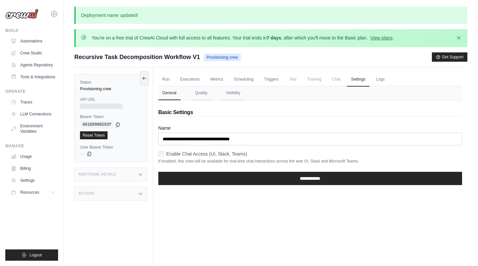
click at [105, 180] on div "Additional Details" at bounding box center [110, 175] width 73 height 14
click at [107, 176] on h3 "Additional Details" at bounding box center [97, 175] width 37 height 4
click at [109, 193] on div "Actions" at bounding box center [110, 194] width 73 height 14
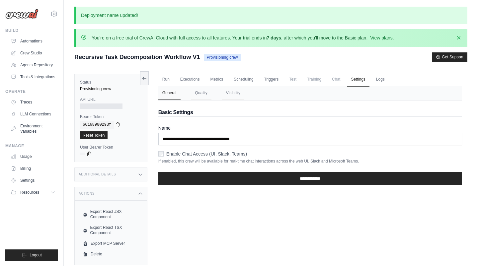
click at [109, 193] on div "Actions" at bounding box center [110, 194] width 73 height 14
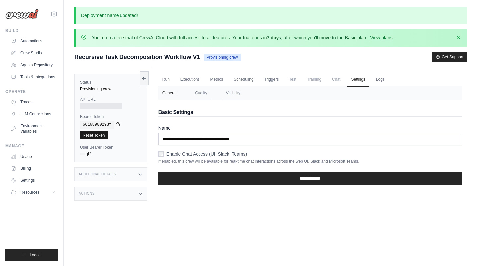
click at [102, 134] on link "Reset Token" at bounding box center [94, 135] width 28 height 8
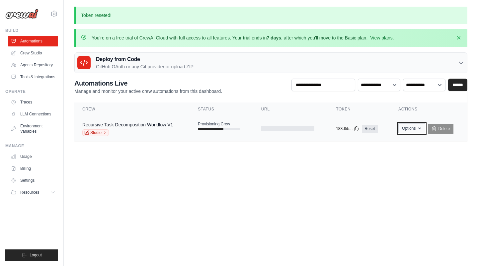
click at [420, 130] on icon "button" at bounding box center [419, 128] width 5 height 5
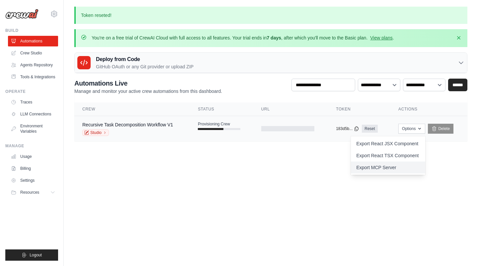
click at [359, 167] on link "Export MCP Server" at bounding box center [388, 168] width 74 height 12
click at [152, 119] on td "Recursive Task Decomposition Workflow V1 Studio" at bounding box center [132, 129] width 116 height 26
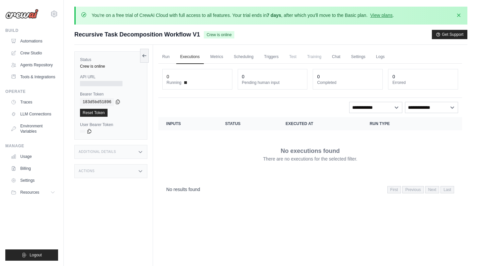
click at [116, 103] on icon at bounding box center [117, 101] width 5 height 5
